Goal: Transaction & Acquisition: Subscribe to service/newsletter

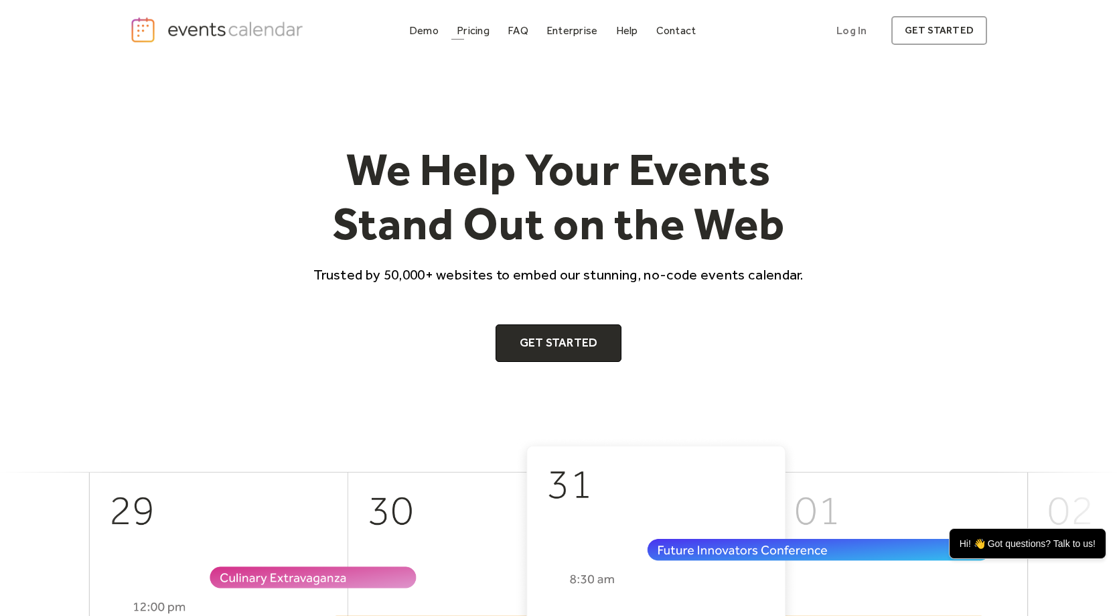
click at [473, 21] on link "Pricing" at bounding box center [473, 30] width 44 height 18
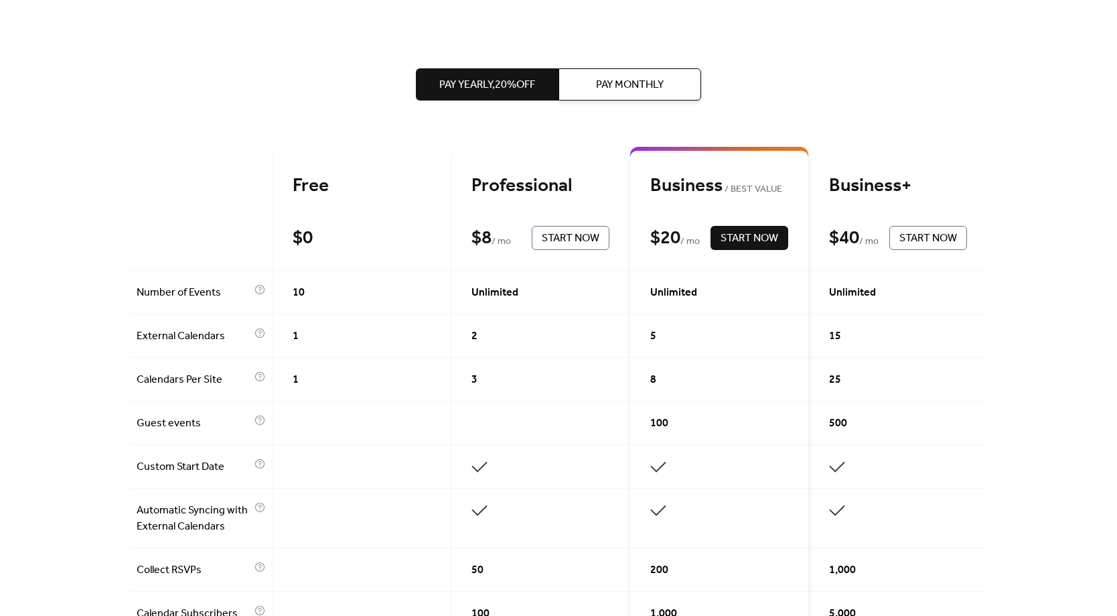
scroll to position [232, 0]
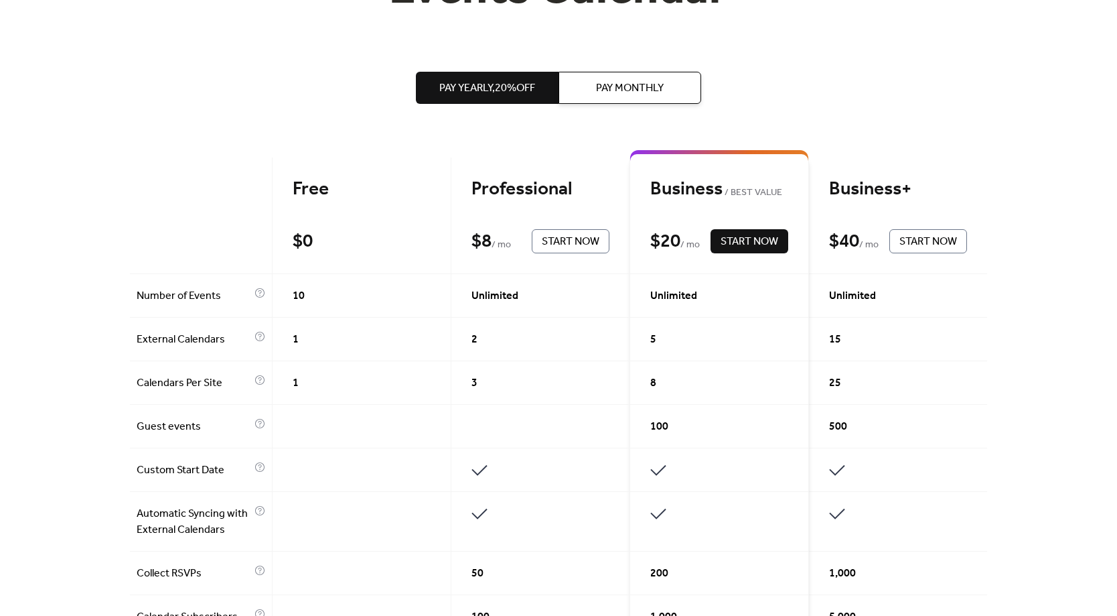
click at [643, 92] on span "Pay Monthly" at bounding box center [630, 88] width 68 height 16
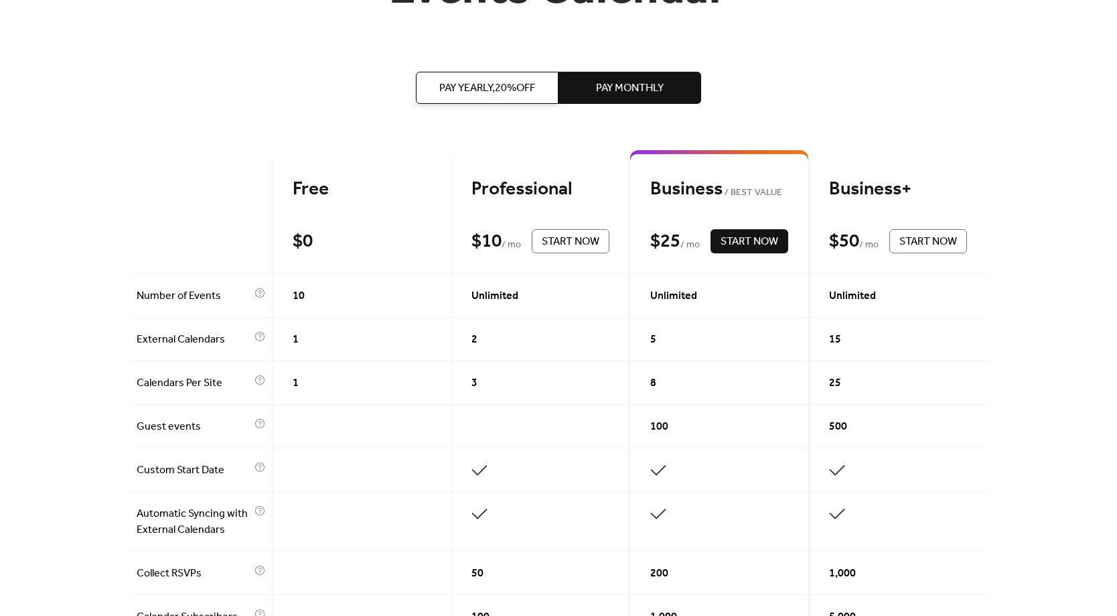
click at [516, 82] on span "Pay Yearly, 20% off" at bounding box center [487, 88] width 96 height 16
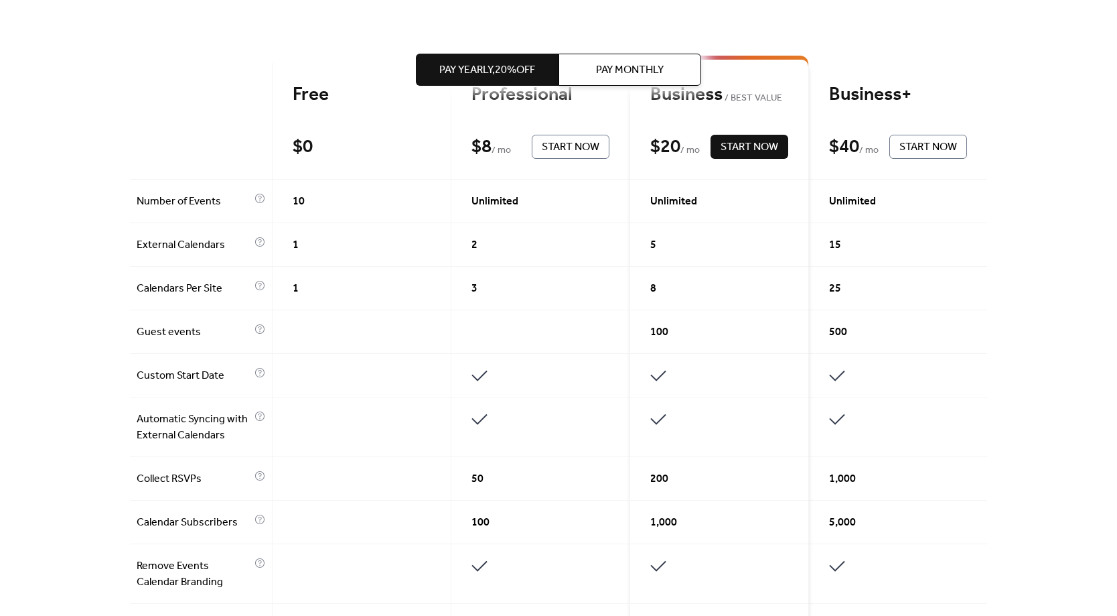
scroll to position [571, 0]
